Goal: Entertainment & Leisure: Consume media (video, audio)

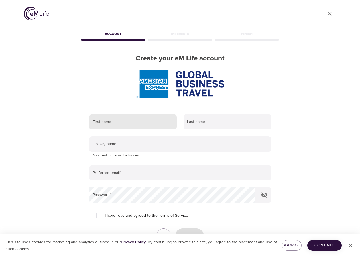
click at [130, 114] on input "text" at bounding box center [133, 121] width 88 height 15
type input "[PERSON_NAME]"
type input "Hiba-Ajuwa"
type input "nina.hibaajuwa@amexgbt.com"
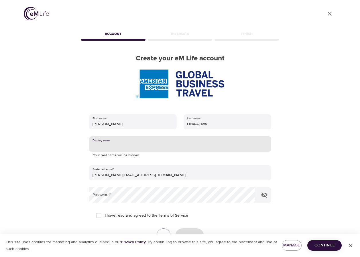
click at [135, 136] on input "text" at bounding box center [180, 143] width 182 height 15
type input "Nina"
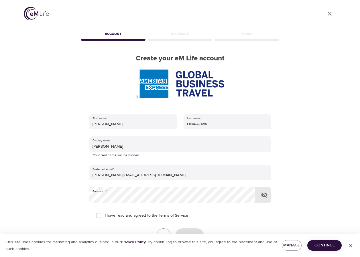
click at [269, 188] on button "button" at bounding box center [264, 195] width 14 height 14
click at [98, 209] on input "I have read and agreed to the Terms of Service" at bounding box center [99, 215] width 12 height 12
checkbox input "true"
click at [193, 232] on span "Create" at bounding box center [189, 235] width 16 height 7
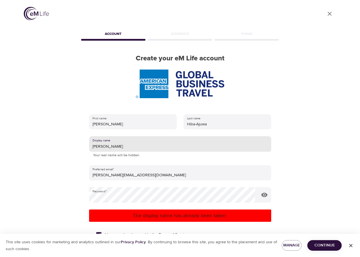
click at [130, 136] on input "Nina" at bounding box center [180, 143] width 182 height 15
click at [194, 251] on span "Create" at bounding box center [189, 254] width 16 height 7
click at [138, 136] on input "NinaChu" at bounding box center [180, 143] width 182 height 15
type input "NinaChu5"
click at [190, 251] on span "Create" at bounding box center [189, 254] width 16 height 7
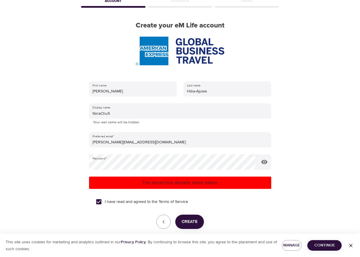
scroll to position [33, 0]
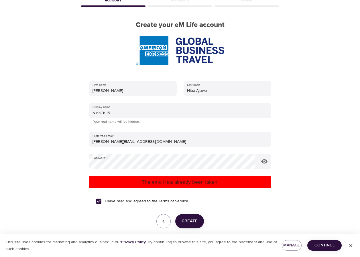
click at [214, 238] on link "Log in" at bounding box center [214, 241] width 12 height 6
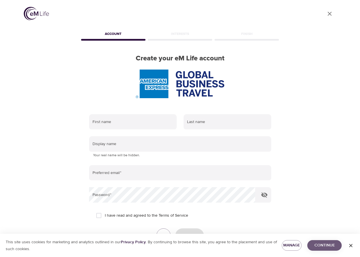
click at [324, 243] on span "Continue" at bounding box center [324, 245] width 25 height 7
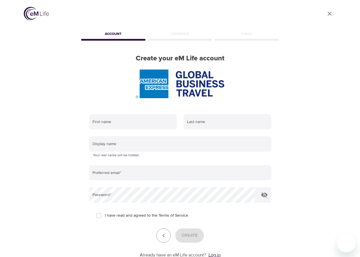
click at [215, 252] on link "Log in" at bounding box center [214, 255] width 12 height 6
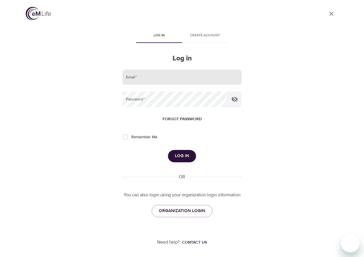
click at [133, 80] on input "email" at bounding box center [181, 77] width 119 height 15
type input "[PERSON_NAME][EMAIL_ADDRESS][DOMAIN_NAME]"
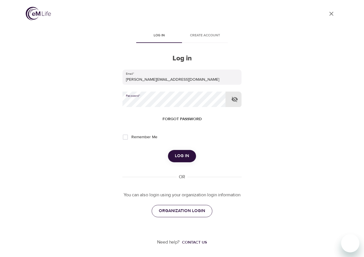
click at [191, 210] on span "ORGANIZATION LOGIN" at bounding box center [182, 210] width 46 height 7
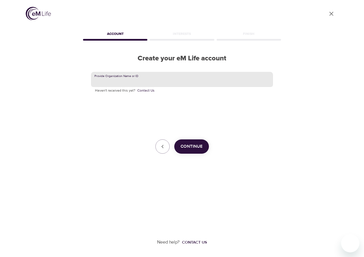
click at [151, 82] on input "text" at bounding box center [182, 79] width 182 height 15
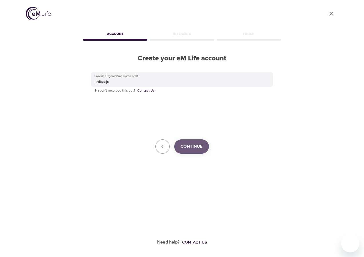
click at [200, 146] on span "Continue" at bounding box center [192, 146] width 22 height 7
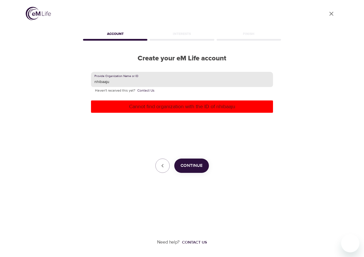
drag, startPoint x: 113, startPoint y: 84, endPoint x: 47, endPoint y: 82, distance: 66.1
click at [47, 82] on div "User Profile Account Interests Finish Create your eM Life account Provide Organ…" at bounding box center [182, 128] width 326 height 257
type input "6356850"
click at [188, 171] on button "Continue" at bounding box center [191, 166] width 35 height 14
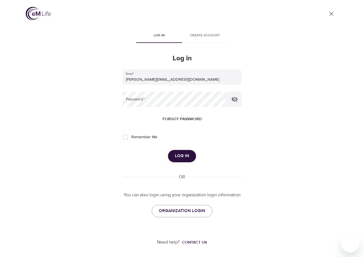
click at [6, 195] on div "User Profile Log in Create account Log in Email   * [PERSON_NAME][EMAIL_ADDRESS…" at bounding box center [182, 128] width 364 height 257
click at [188, 117] on span "Forgot password" at bounding box center [182, 119] width 39 height 7
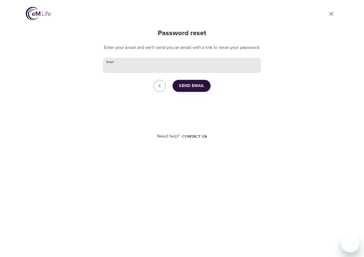
click at [155, 69] on input "Email   *" at bounding box center [182, 65] width 158 height 15
type input "[PERSON_NAME][EMAIL_ADDRESS][DOMAIN_NAME]"
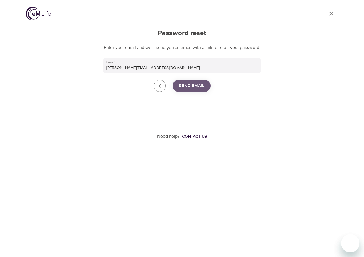
click at [202, 90] on span "Send Email" at bounding box center [191, 85] width 25 height 7
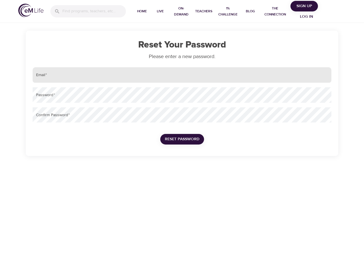
click at [148, 74] on input "email" at bounding box center [182, 74] width 299 height 15
type input "[PERSON_NAME][EMAIL_ADDRESS][DOMAIN_NAME]"
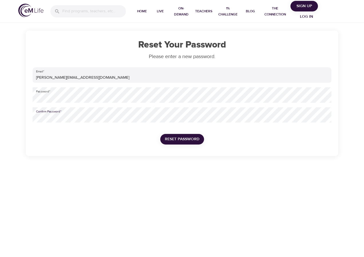
click at [187, 141] on span "Reset Password" at bounding box center [182, 139] width 35 height 7
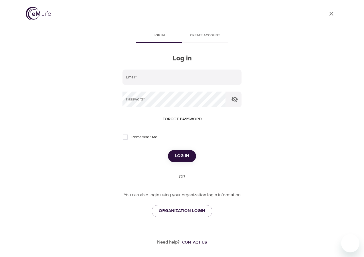
type input "[PERSON_NAME][EMAIL_ADDRESS][DOMAIN_NAME]"
click at [125, 136] on input "Remember Me" at bounding box center [125, 137] width 12 height 12
checkbox input "true"
click at [233, 102] on icon "button" at bounding box center [234, 99] width 7 height 7
click at [182, 152] on button "Log in" at bounding box center [182, 156] width 28 height 12
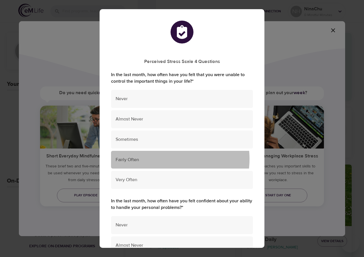
click at [167, 159] on span "Fairly Often" at bounding box center [182, 160] width 133 height 7
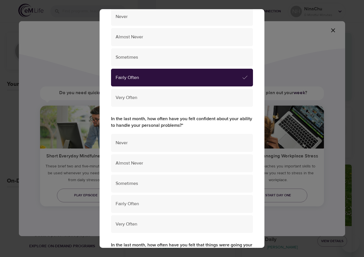
scroll to position [114, 0]
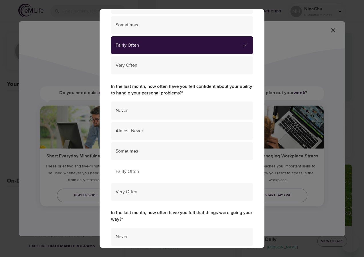
drag, startPoint x: 178, startPoint y: 150, endPoint x: 177, endPoint y: 175, distance: 25.5
click at [177, 175] on ul "Never Almost Never Sometimes Fairly Often Very Often" at bounding box center [182, 152] width 142 height 106
click at [177, 175] on div "Fairly Often" at bounding box center [182, 172] width 142 height 18
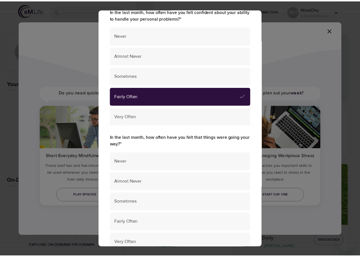
scroll to position [200, 0]
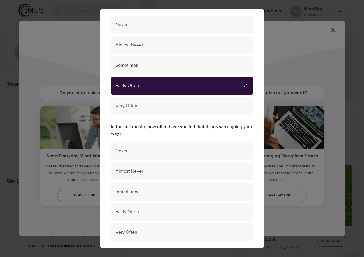
click at [314, 54] on div "Perceived Stress Scale 4 Questions In the last month, how often have you felt t…" at bounding box center [182, 128] width 364 height 257
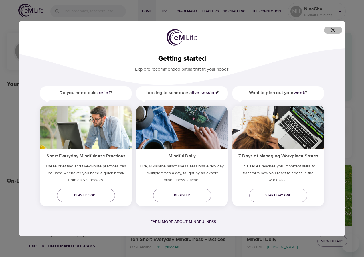
click at [335, 32] on icon "button" at bounding box center [333, 30] width 4 height 4
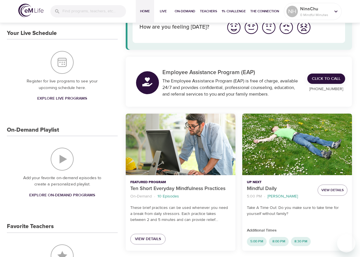
scroll to position [86, 0]
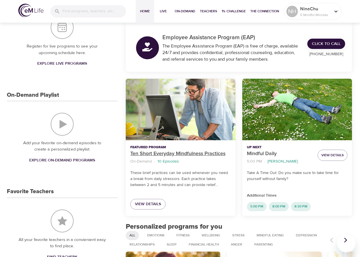
click at [204, 151] on p "Ten Short Everyday Mindfulness Practices" at bounding box center [180, 154] width 100 height 8
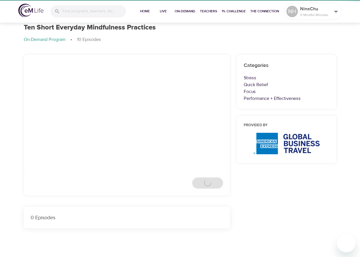
scroll to position [86, 0]
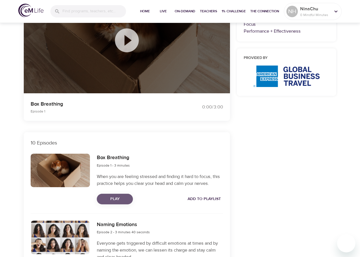
click at [115, 197] on span "Play" at bounding box center [114, 198] width 27 height 7
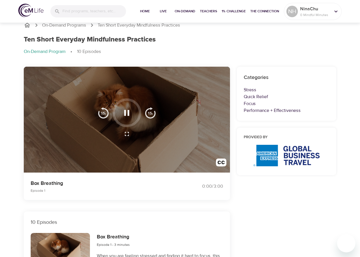
scroll to position [0, 0]
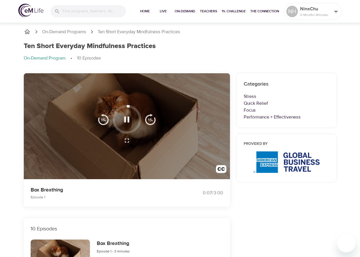
click at [127, 121] on icon "button" at bounding box center [127, 119] width 10 height 10
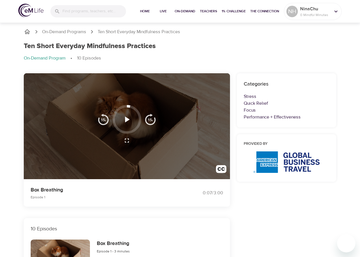
click at [127, 118] on icon "button" at bounding box center [127, 119] width 5 height 6
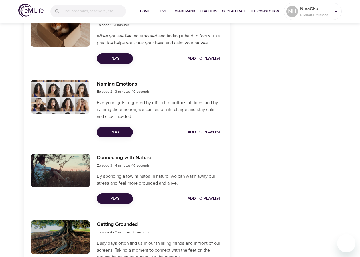
scroll to position [229, 0]
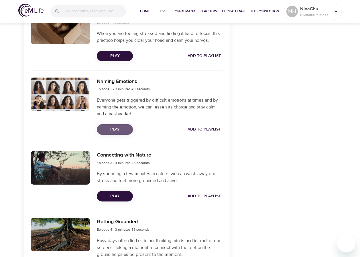
click at [121, 130] on span "Play" at bounding box center [114, 129] width 27 height 7
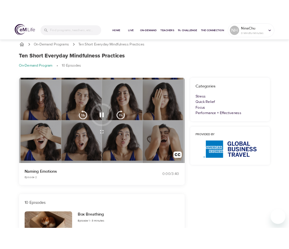
scroll to position [0, 0]
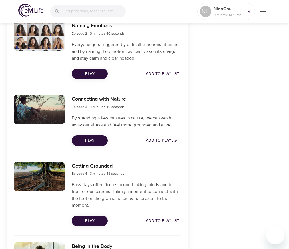
scroll to position [286, 0]
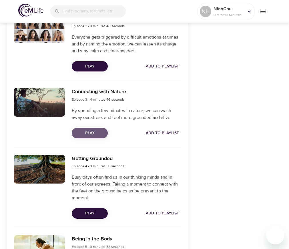
click at [94, 133] on span "Play" at bounding box center [89, 133] width 27 height 7
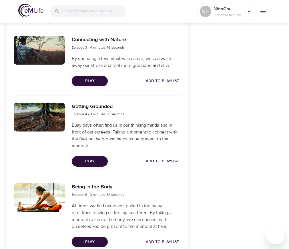
scroll to position [343, 0]
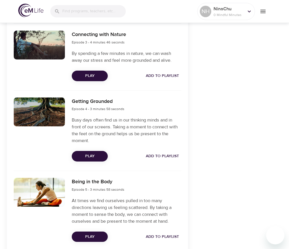
click at [90, 155] on span "Play" at bounding box center [89, 156] width 27 height 7
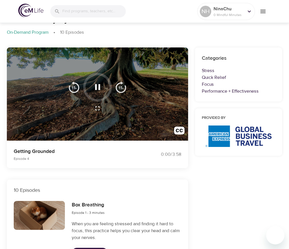
scroll to position [0, 0]
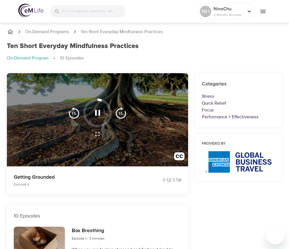
click at [99, 115] on icon "button" at bounding box center [97, 113] width 5 height 6
